Goal: Information Seeking & Learning: Learn about a topic

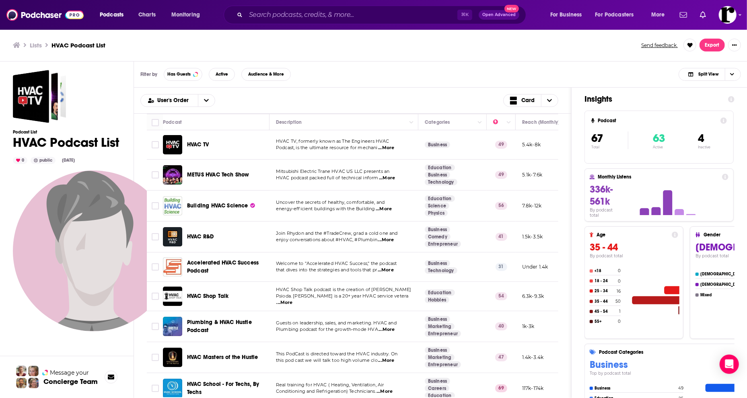
click at [206, 101] on icon "open menu" at bounding box center [206, 100] width 5 height 3
click at [189, 143] on span "Power Score" at bounding box center [183, 140] width 52 height 4
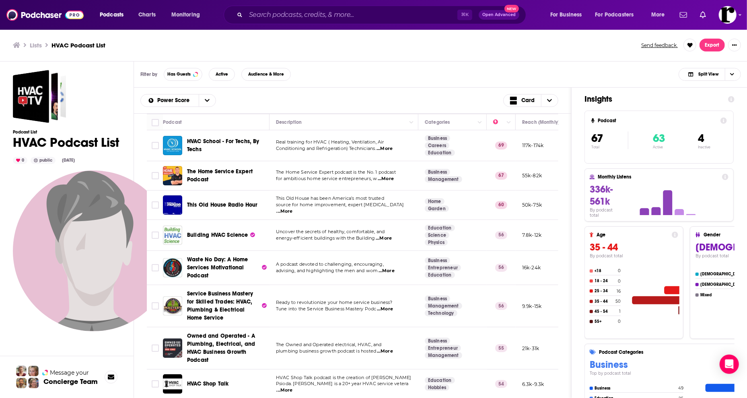
click at [225, 261] on span "Waste No Day: A Home Services Motivational Podcast" at bounding box center [217, 267] width 61 height 23
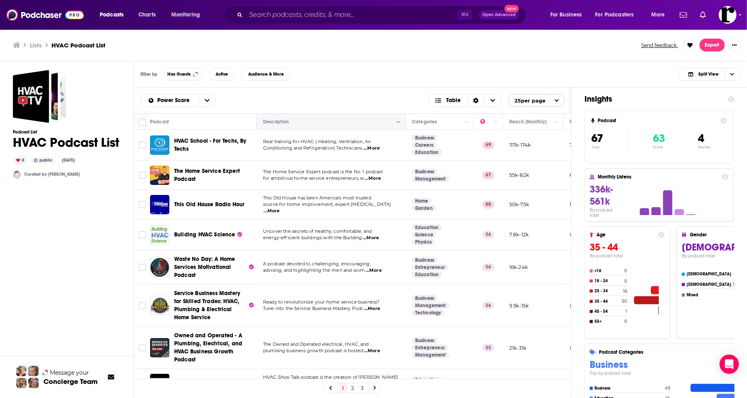
click at [399, 123] on icon "Column Actions" at bounding box center [398, 122] width 4 height 2
click at [373, 93] on div at bounding box center [373, 199] width 747 height 398
click at [379, 150] on span "...More" at bounding box center [371, 148] width 16 height 6
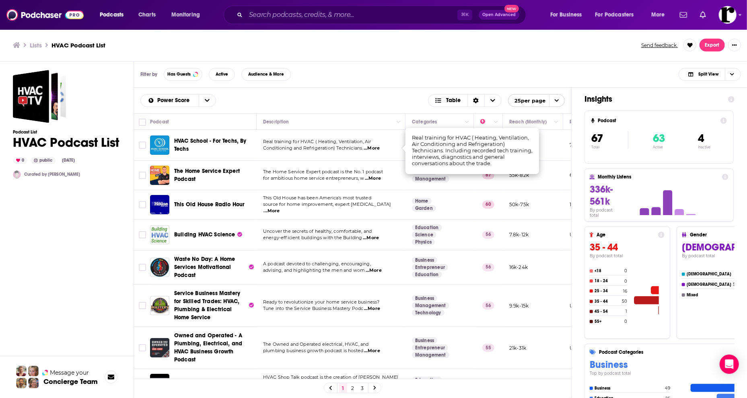
click at [379, 148] on span "...More" at bounding box center [371, 148] width 16 height 6
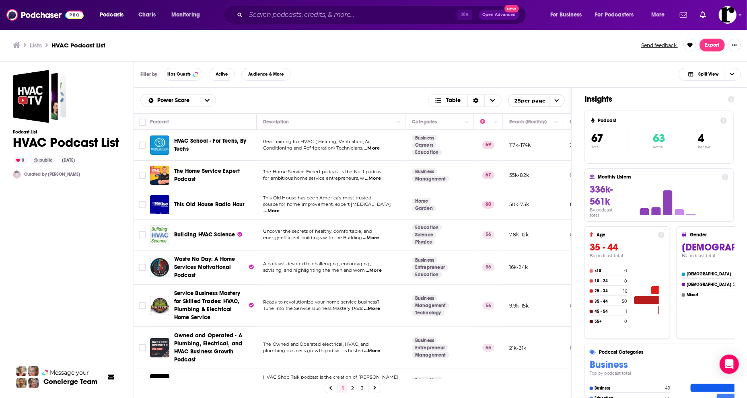
click at [379, 148] on span "...More" at bounding box center [371, 148] width 16 height 6
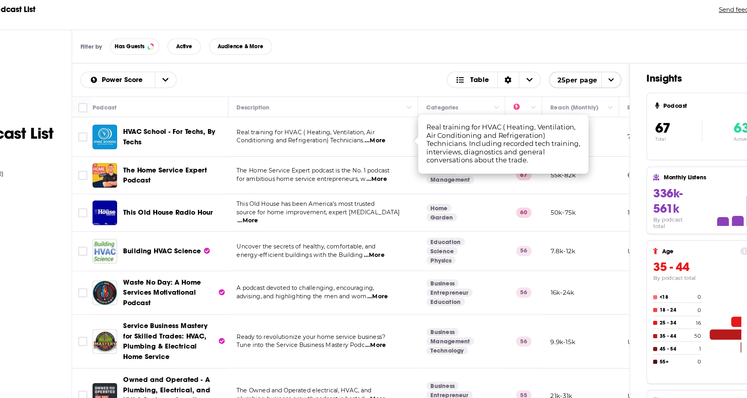
click at [365, 175] on span "...More" at bounding box center [373, 178] width 16 height 6
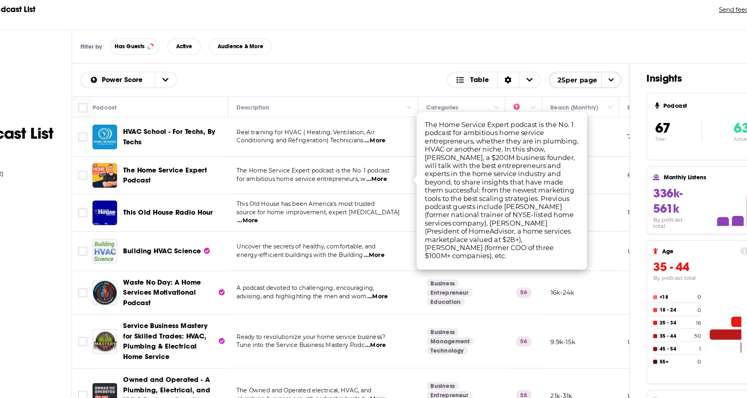
click at [280, 208] on span "...More" at bounding box center [272, 211] width 16 height 6
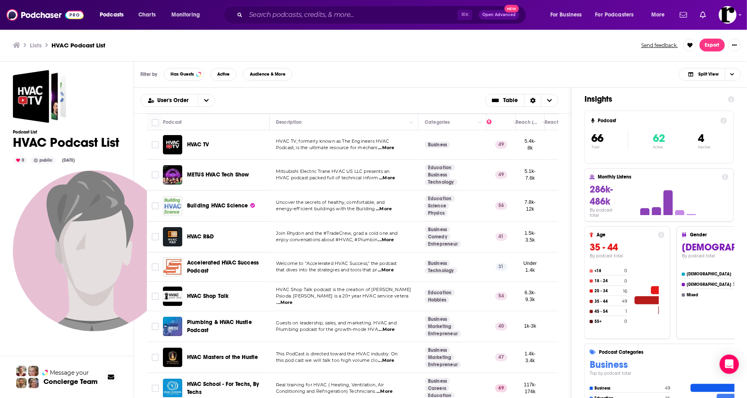
click at [392, 209] on span "...More" at bounding box center [383, 209] width 16 height 6
click at [199, 208] on span "Building HVAC Science" at bounding box center [217, 205] width 61 height 7
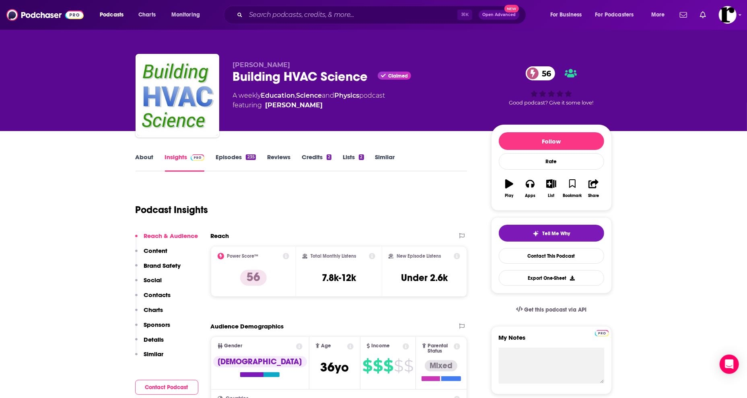
click at [224, 155] on link "Episodes 235" at bounding box center [235, 162] width 40 height 18
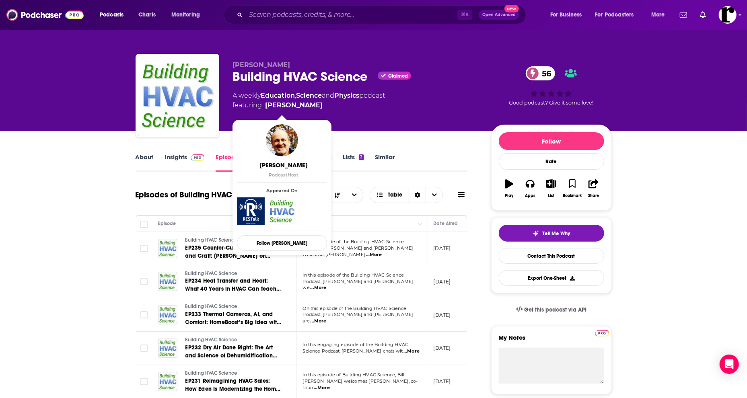
click at [276, 107] on link "Bill Spohn" at bounding box center [293, 106] width 57 height 10
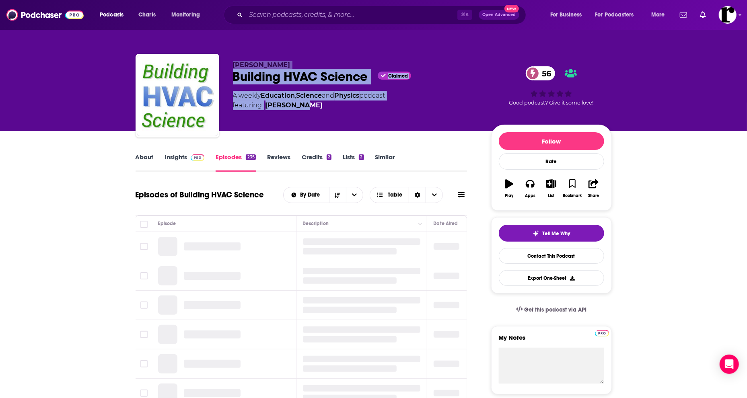
drag, startPoint x: 227, startPoint y: 60, endPoint x: 322, endPoint y: 111, distance: 107.4
click at [322, 111] on div "Bill Spohn Building HVAC Science Claimed 56 A weekly Education , Science and Ph…" at bounding box center [373, 97] width 476 height 87
copy div "Bill Spohn Building HVAC Science Claimed 56 A weekly Education , Science and Ph…"
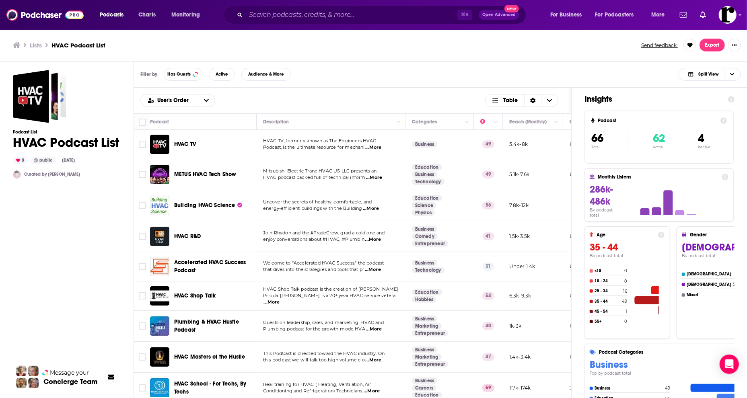
click at [100, 216] on div "Podcast List HVAC Podcast List 0 public Sep 18th, 2025 Curated by Alyssa" at bounding box center [67, 265] width 108 height 390
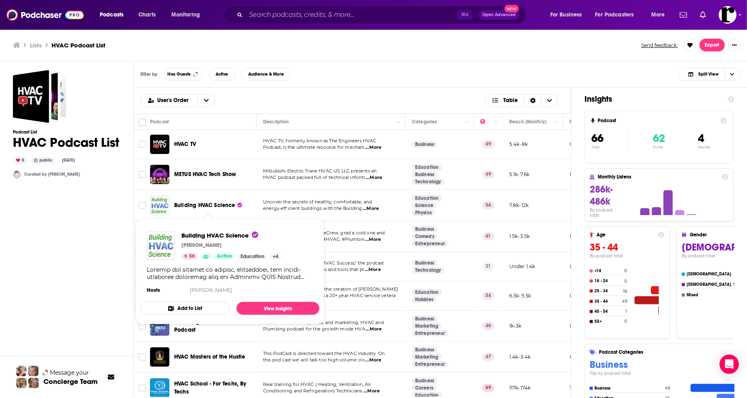
click at [182, 205] on span "Building HVAC Science" at bounding box center [204, 205] width 61 height 7
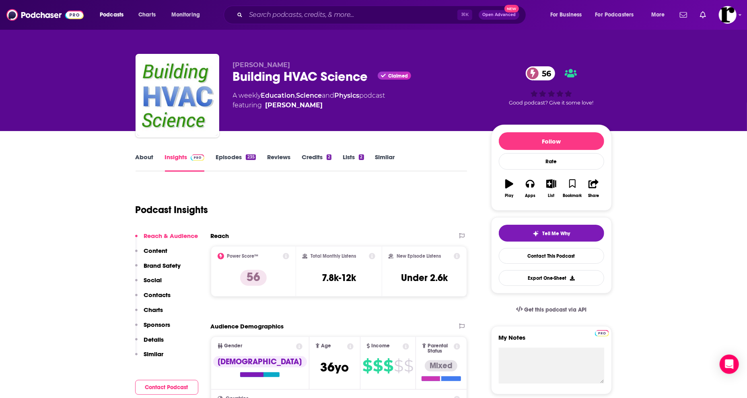
click at [228, 156] on link "Episodes 235" at bounding box center [235, 162] width 40 height 18
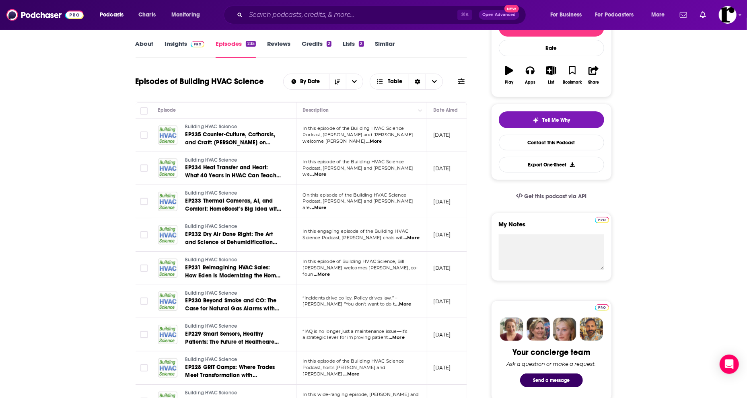
scroll to position [116, 0]
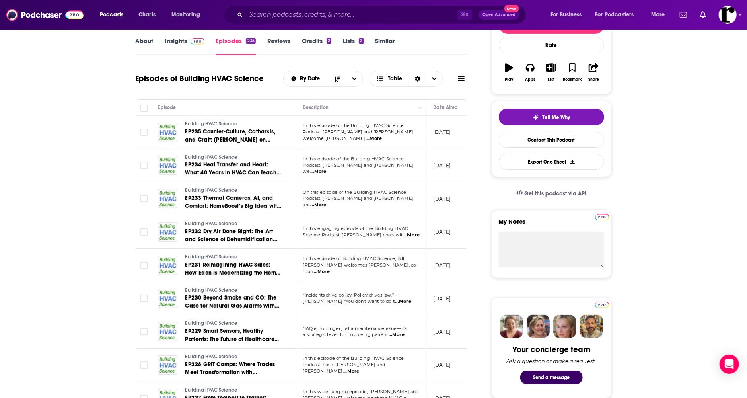
click at [382, 135] on span "...More" at bounding box center [374, 138] width 16 height 6
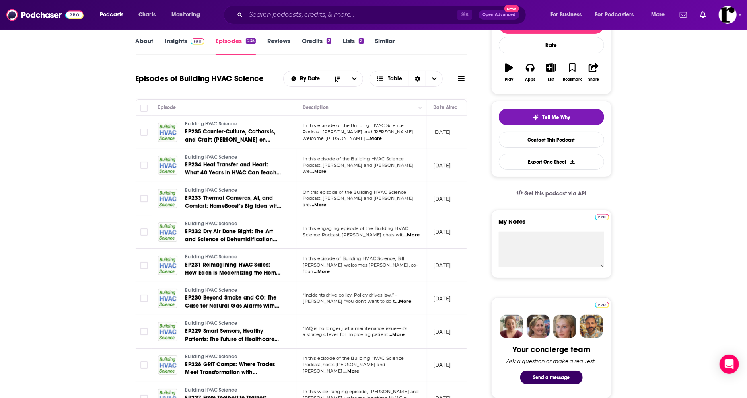
click at [382, 135] on span "...More" at bounding box center [374, 138] width 16 height 6
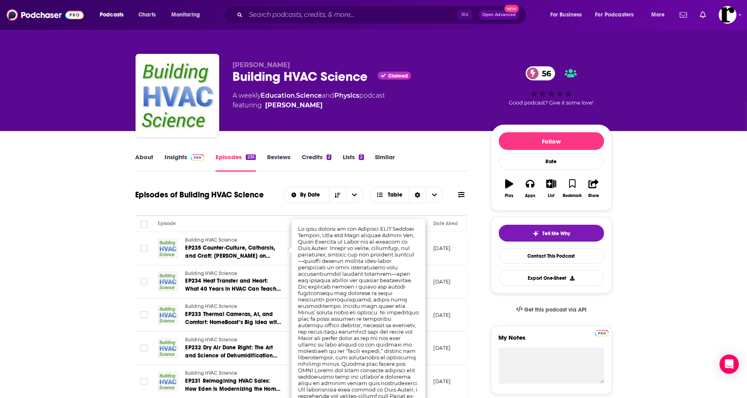
scroll to position [0, 0]
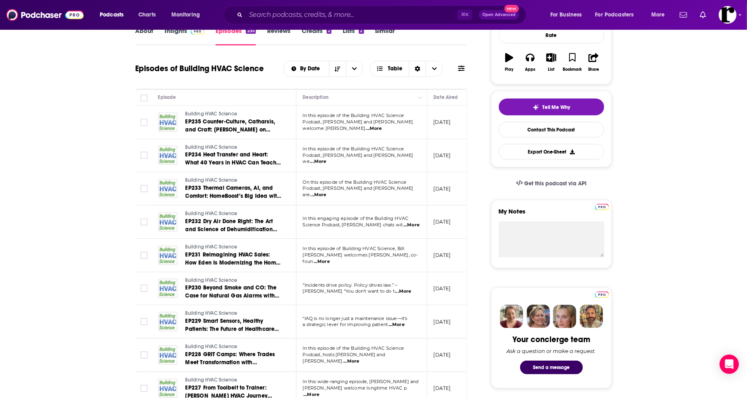
scroll to position [130, 0]
